Goal: Information Seeking & Learning: Learn about a topic

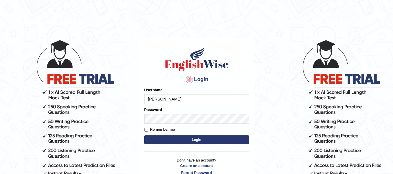
click at [191, 139] on button "Login" at bounding box center [196, 140] width 105 height 9
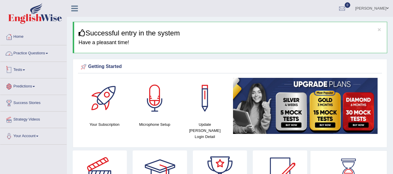
click at [38, 52] on link "Practice Questions" at bounding box center [33, 52] width 66 height 15
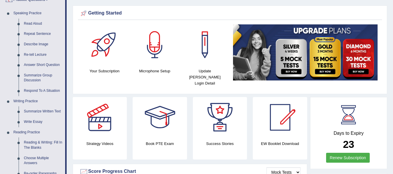
scroll to position [49, 0]
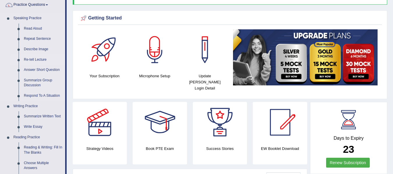
click at [31, 56] on link "Re-tell Lecture" at bounding box center [43, 60] width 44 height 10
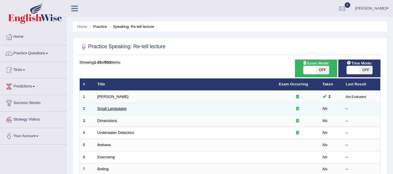
click at [111, 109] on link "Small Languages" at bounding box center [112, 109] width 29 height 4
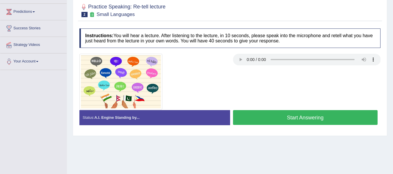
scroll to position [78, 0]
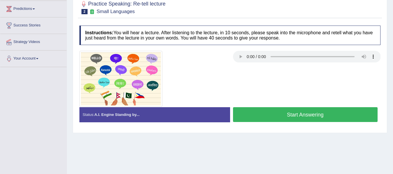
click at [259, 115] on button "Start Answering" at bounding box center [305, 114] width 145 height 15
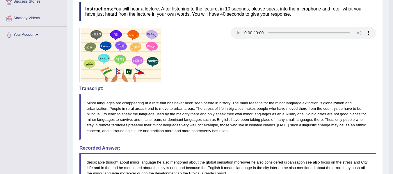
scroll to position [97, 0]
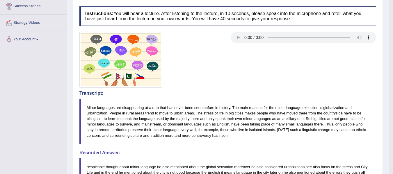
click at [236, 112] on blockquote "Minor languages are disappearing at a rate that has never been seen before in h…" at bounding box center [227, 122] width 297 height 46
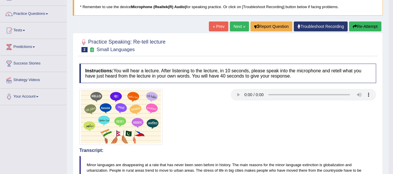
scroll to position [39, 0]
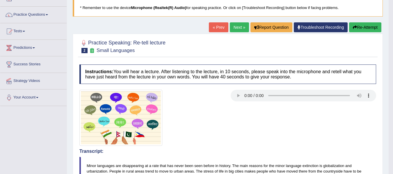
click at [362, 27] on button "Re-Attempt" at bounding box center [365, 27] width 32 height 10
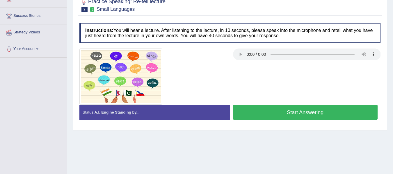
click at [260, 107] on button "Start Answering" at bounding box center [305, 112] width 145 height 15
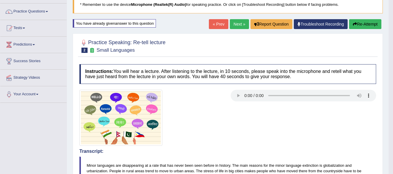
scroll to position [39, 0]
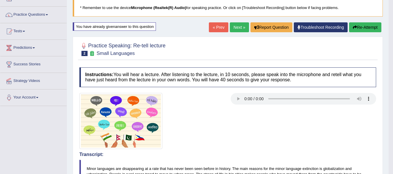
click at [368, 26] on button "Re-Attempt" at bounding box center [365, 27] width 32 height 10
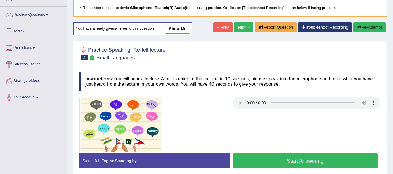
scroll to position [97, 0]
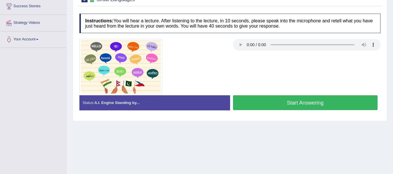
click at [317, 107] on button "Start Answering" at bounding box center [305, 102] width 145 height 15
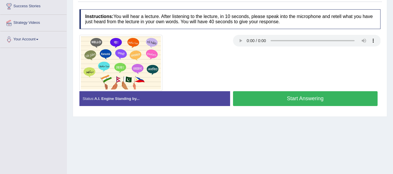
scroll to position [0, 0]
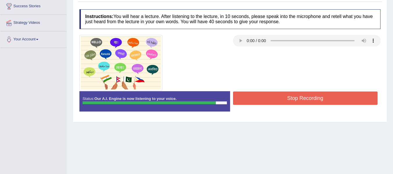
click at [303, 98] on button "Stop Recording" at bounding box center [305, 98] width 145 height 13
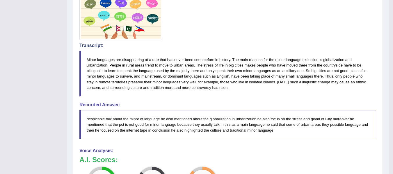
scroll to position [146, 0]
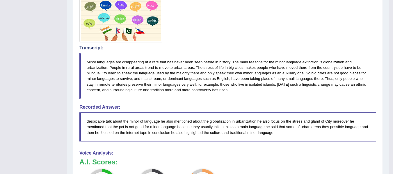
click at [174, 103] on div "Instructions: You will hear a lecture. After listening to the lecture, in 10 se…" at bounding box center [228, 126] width 300 height 336
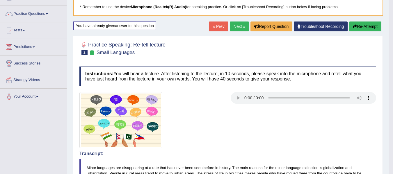
scroll to position [39, 0]
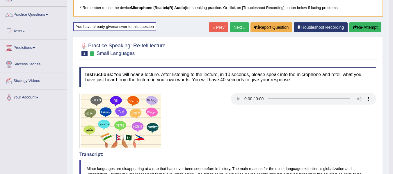
click at [364, 25] on button "Re-Attempt" at bounding box center [365, 27] width 32 height 10
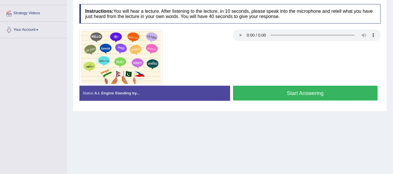
click at [255, 94] on button "Start Answering" at bounding box center [305, 93] width 145 height 15
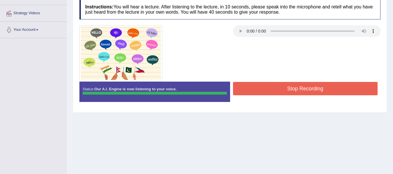
click at [256, 92] on div "Instructions: You will hear a lecture. After listening to the lecture, in 10 se…" at bounding box center [230, 53] width 304 height 113
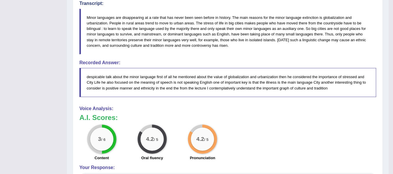
scroll to position [184, 0]
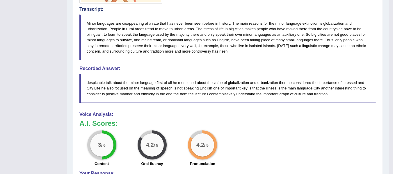
click at [249, 135] on div "3 / 6 Content 4.2 / 5 Oral fluency 4.2 / 5 Pronunciation" at bounding box center [228, 150] width 303 height 38
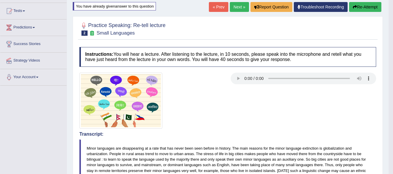
scroll to position [29, 0]
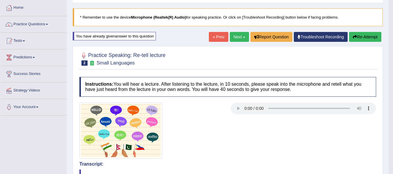
click at [363, 42] on button "Re-Attempt" at bounding box center [365, 37] width 32 height 10
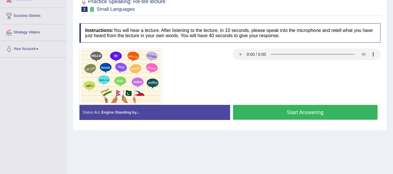
scroll to position [87, 0]
click at [279, 116] on button "Start Answering" at bounding box center [305, 112] width 145 height 15
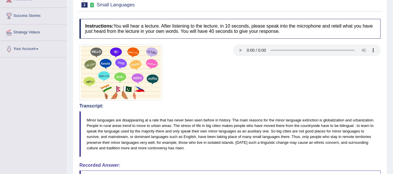
click at [158, 87] on body "Toggle navigation Home Practice Questions Speaking Practice Read Aloud Repeat S…" at bounding box center [196, 0] width 393 height 174
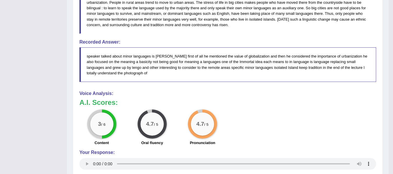
scroll to position [204, 0]
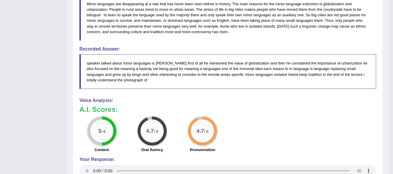
click at [37, 140] on div "Toggle navigation Home Practice Questions Speaking Practice Read Aloud Repeat S…" at bounding box center [194, 28] width 389 height 464
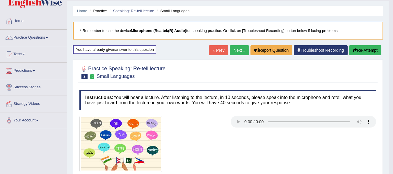
scroll to position [10, 0]
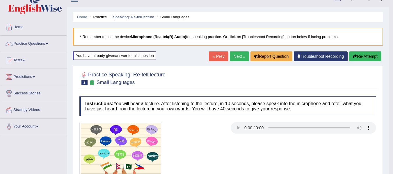
click at [237, 59] on link "Next »" at bounding box center [239, 57] width 19 height 10
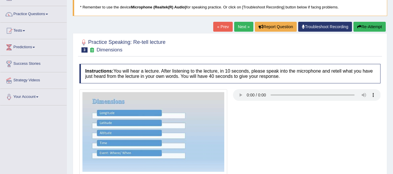
scroll to position [39, 0]
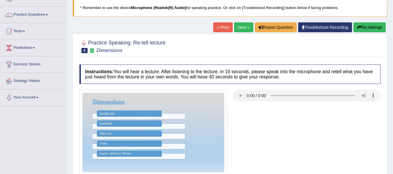
click at [220, 29] on link "« Prev" at bounding box center [222, 27] width 19 height 10
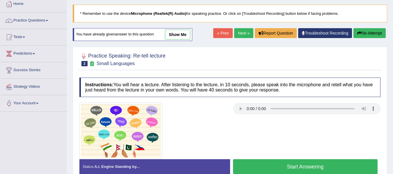
scroll to position [29, 0]
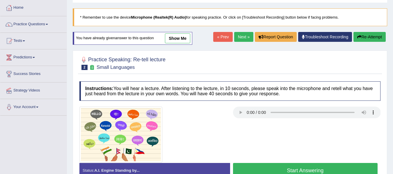
click at [245, 34] on link "Next »" at bounding box center [243, 37] width 19 height 10
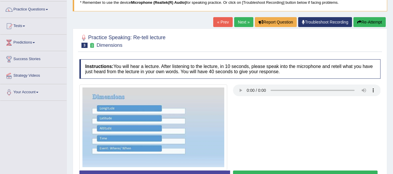
scroll to position [68, 0]
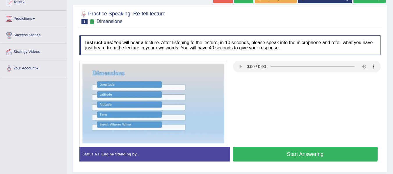
click at [282, 156] on button "Start Answering" at bounding box center [305, 154] width 145 height 15
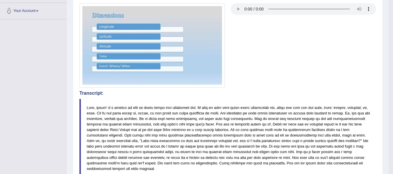
scroll to position [123, 0]
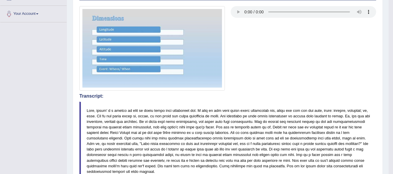
click at [109, 104] on blockquote at bounding box center [227, 141] width 297 height 79
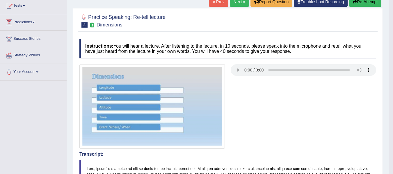
scroll to position [26, 0]
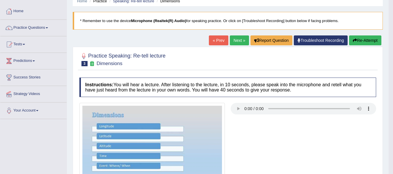
click at [360, 37] on button "Re-Attempt" at bounding box center [365, 41] width 32 height 10
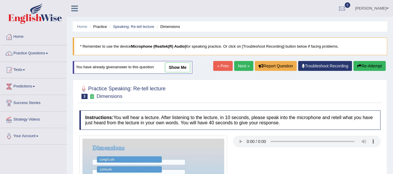
scroll to position [89, 0]
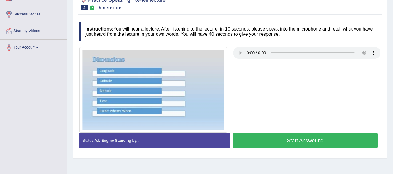
drag, startPoint x: 273, startPoint y: 102, endPoint x: 273, endPoint y: 106, distance: 3.8
click at [273, 102] on div "Instructions: You will hear a lecture. After listening to the lecture, in 10 se…" at bounding box center [230, 87] width 304 height 137
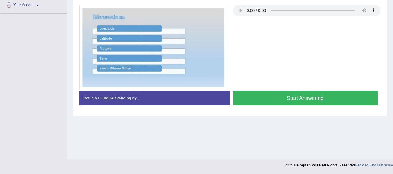
scroll to position [0, 0]
click at [292, 98] on button "Start Answering" at bounding box center [305, 98] width 145 height 15
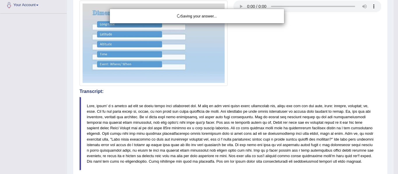
click at [145, 111] on div "Saving your answer..." at bounding box center [199, 87] width 398 height 174
click at [140, 126] on div "Saving your answer..." at bounding box center [199, 87] width 398 height 174
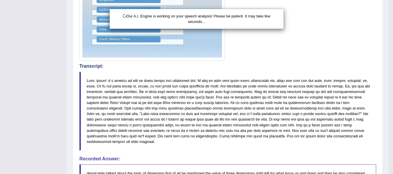
scroll to position [160, 0]
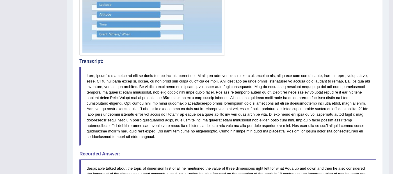
click at [221, 137] on blockquote at bounding box center [227, 106] width 297 height 79
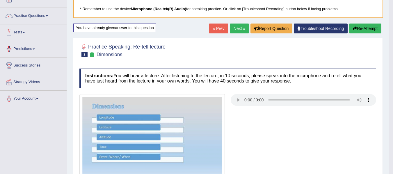
scroll to position [15, 0]
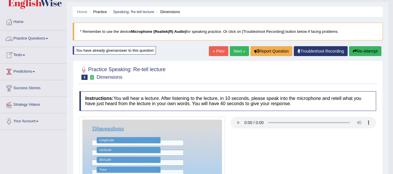
click at [43, 40] on link "Practice Questions" at bounding box center [33, 38] width 66 height 15
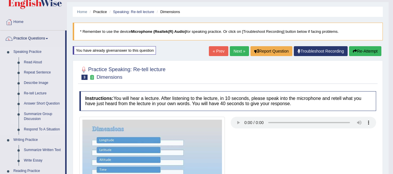
click at [47, 119] on link "Summarize Group Discussion" at bounding box center [43, 116] width 44 height 15
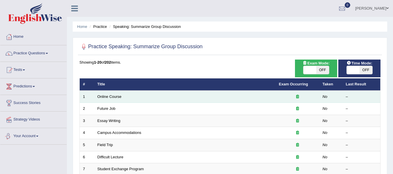
click at [105, 93] on td "Online Course" at bounding box center [185, 97] width 182 height 12
click at [106, 96] on link "Online Course" at bounding box center [110, 97] width 24 height 4
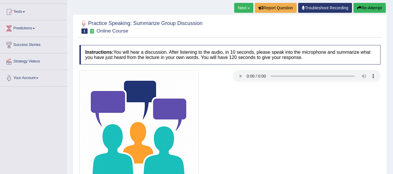
scroll to position [87, 0]
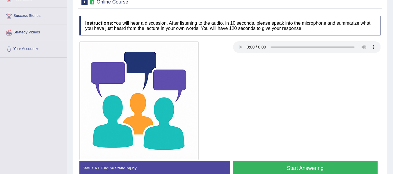
click at [253, 164] on button "Start Answering" at bounding box center [305, 168] width 145 height 15
